Goal: Find specific page/section: Find specific page/section

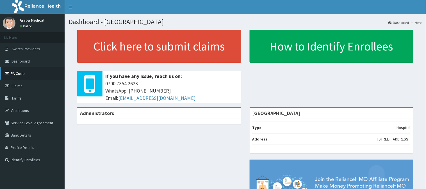
click at [20, 74] on link "PA Code" at bounding box center [32, 73] width 65 height 12
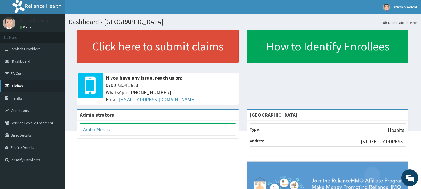
click at [26, 86] on link "Claims" at bounding box center [32, 86] width 65 height 12
